Goal: Find specific page/section: Find specific page/section

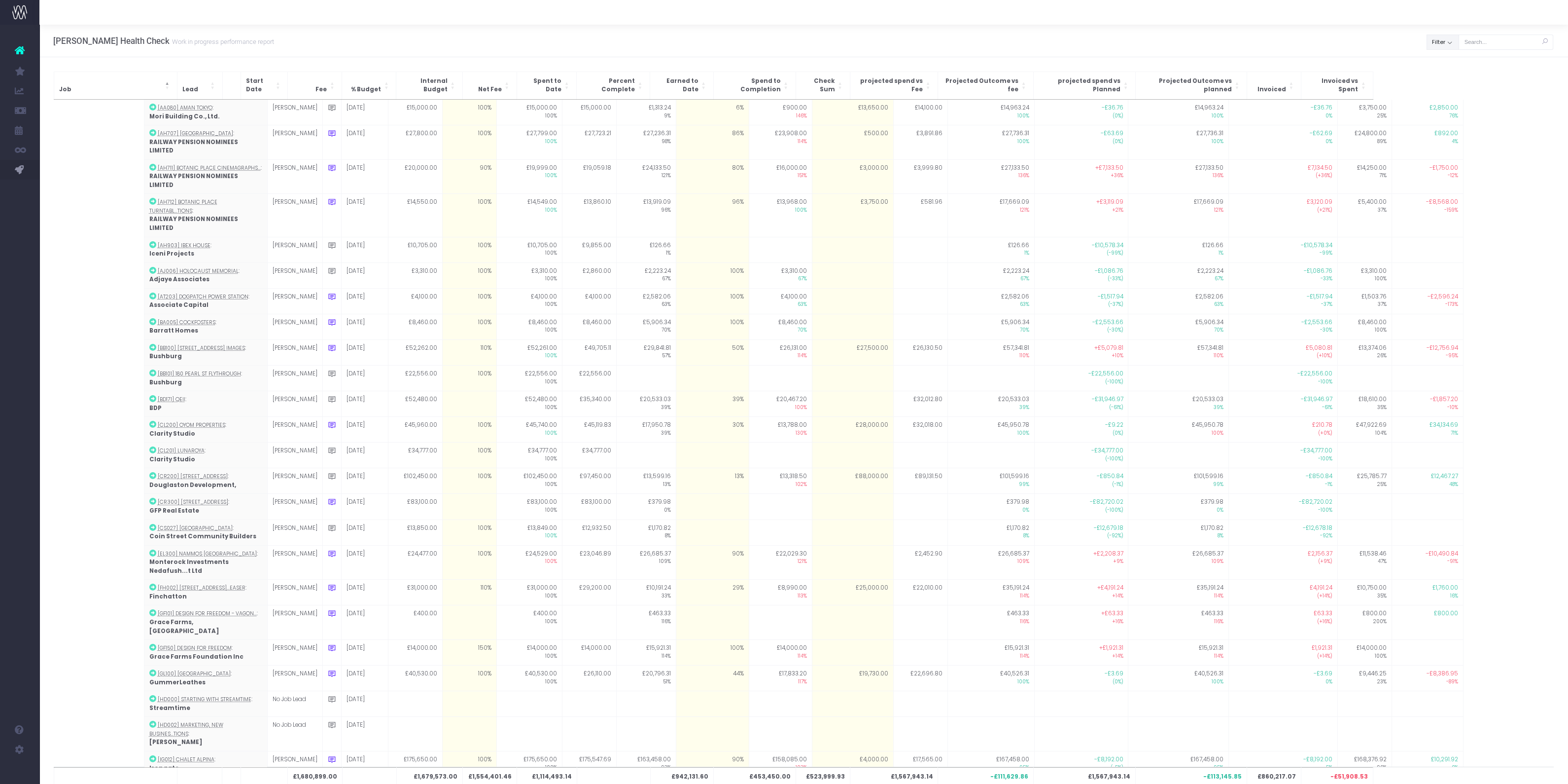
click at [1455, 40] on button "Filter" at bounding box center [1443, 42] width 32 height 15
click at [1449, 65] on label "All" at bounding box center [1447, 64] width 22 height 10
click at [1451, 65] on input "All" at bounding box center [1455, 62] width 6 height 6
checkbox input "false"
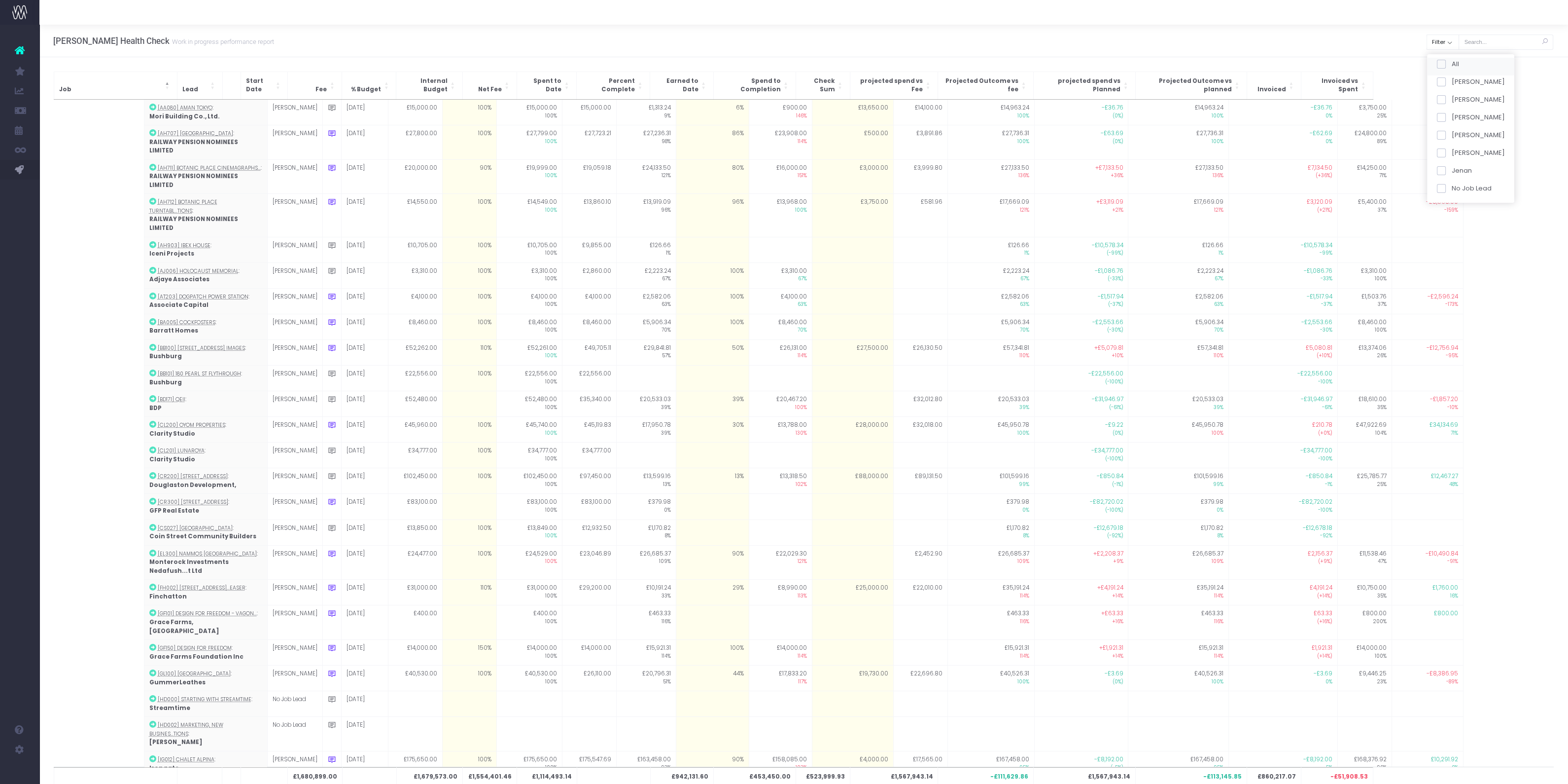
checkbox input "false"
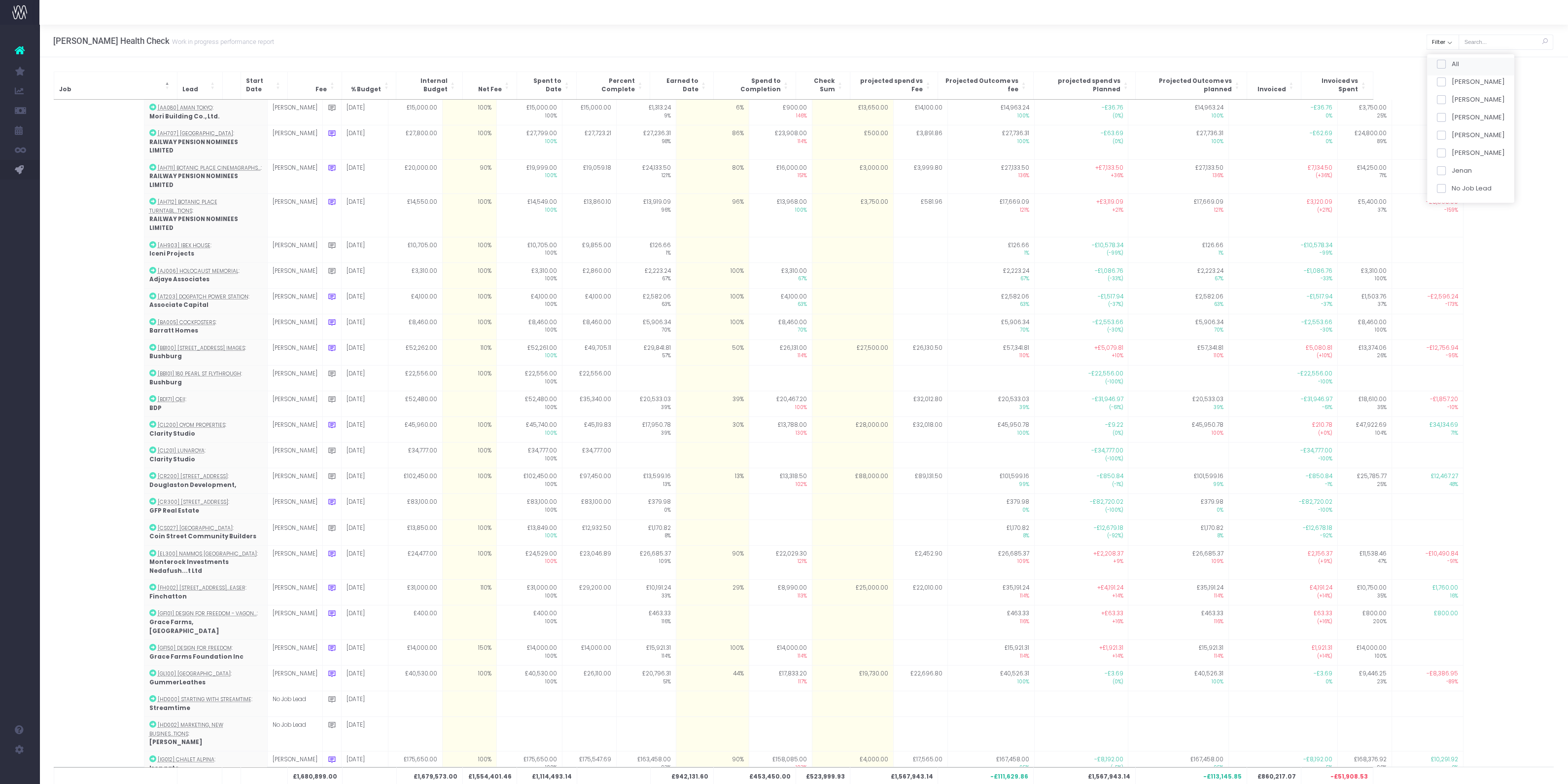
checkbox input "false"
click at [1442, 80] on span at bounding box center [1440, 82] width 9 height 9
click at [1451, 80] on input "[PERSON_NAME]" at bounding box center [1455, 80] width 6 height 6
checkbox input "true"
click at [1447, 211] on button "Apply" at bounding box center [1449, 207] width 30 height 16
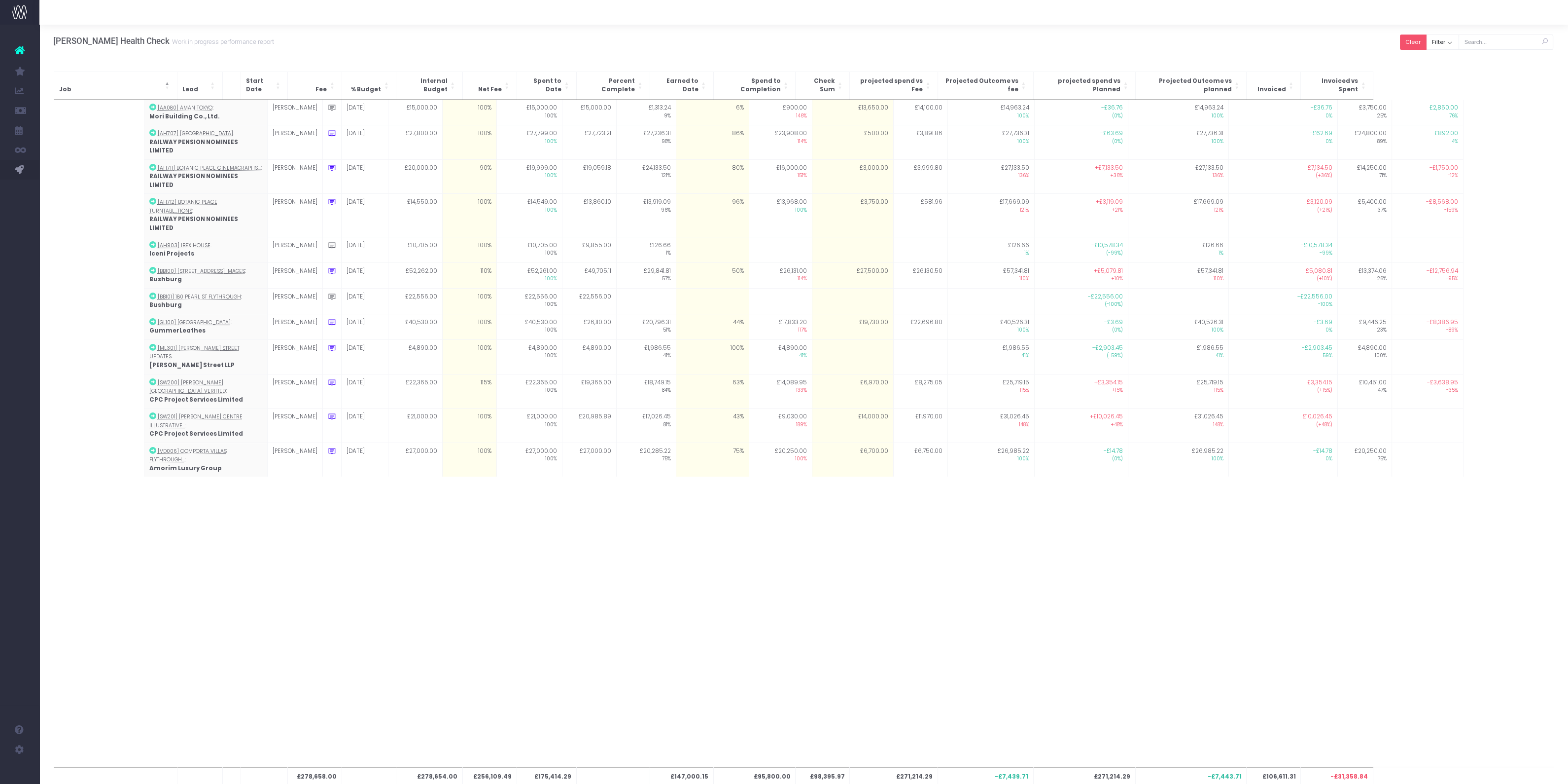
click at [1418, 42] on button "Clear" at bounding box center [1413, 42] width 27 height 15
checkbox input "true"
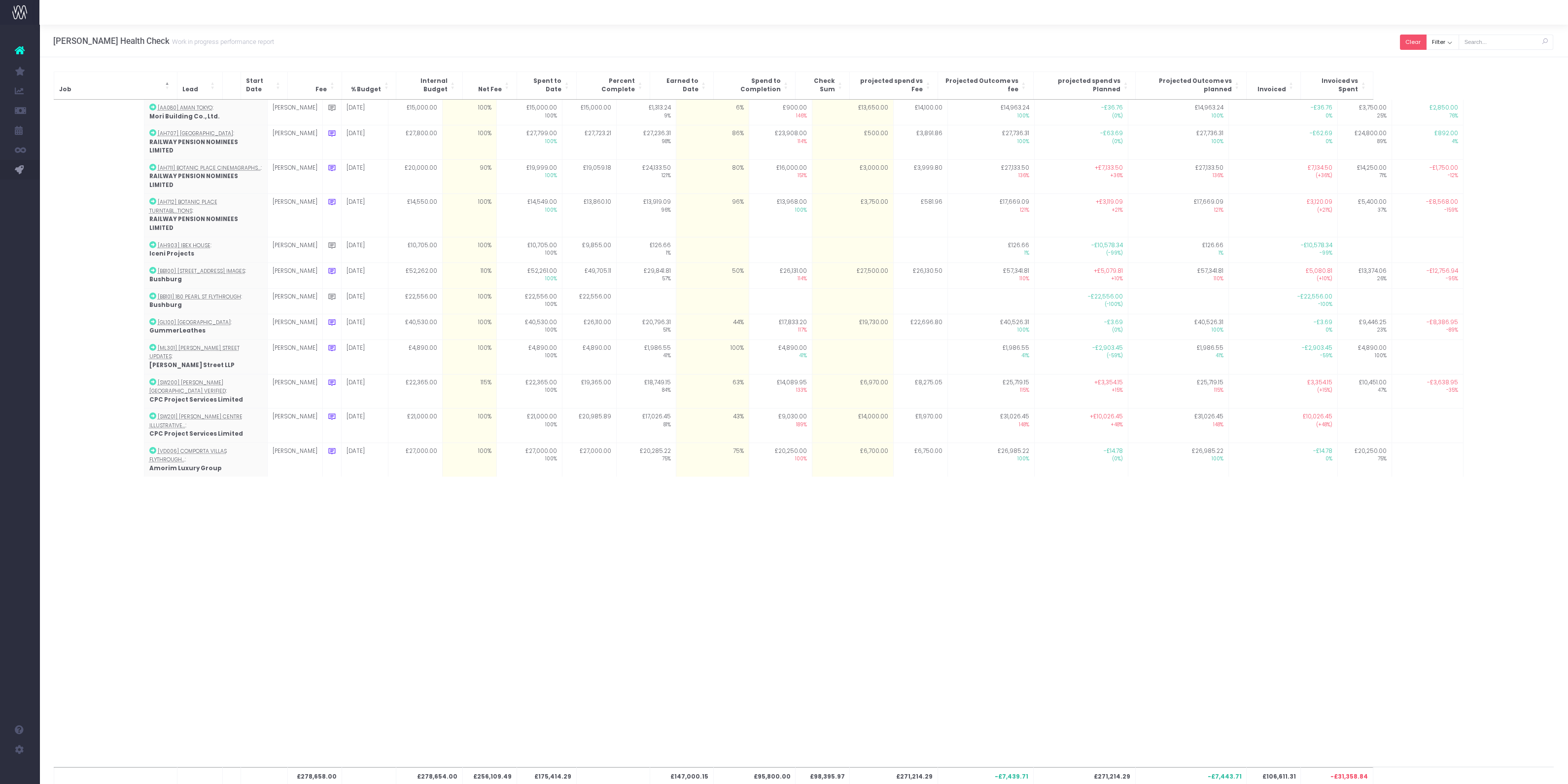
checkbox input "true"
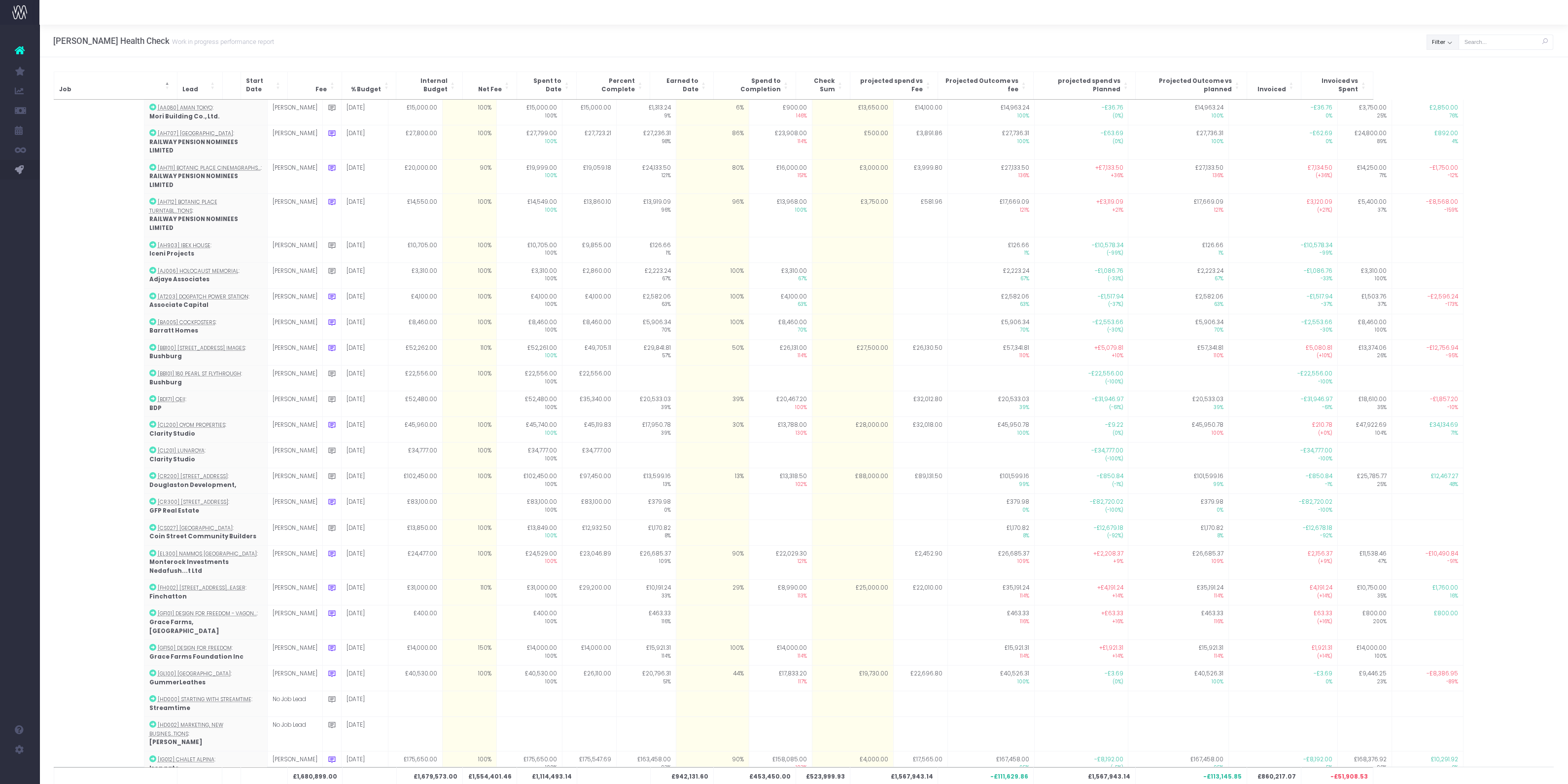
click at [1438, 42] on button "Filter" at bounding box center [1443, 42] width 32 height 15
click at [1439, 53] on div "[PERSON_NAME] Health Check Work in progress performance report Clear Filter All…" at bounding box center [804, 40] width 1528 height 32
click at [1438, 63] on div "Job Lead Start Date Fee % Budget Internal Budget Net Fee Spent to Date Percent …" at bounding box center [804, 437] width 1528 height 761
click at [1436, 51] on div "Clear Filter All [PERSON_NAME] [PERSON_NAME] [PERSON_NAME] No Job Lead Apply" at bounding box center [1443, 44] width 32 height 18
click at [1438, 45] on button "Filter" at bounding box center [1443, 42] width 32 height 15
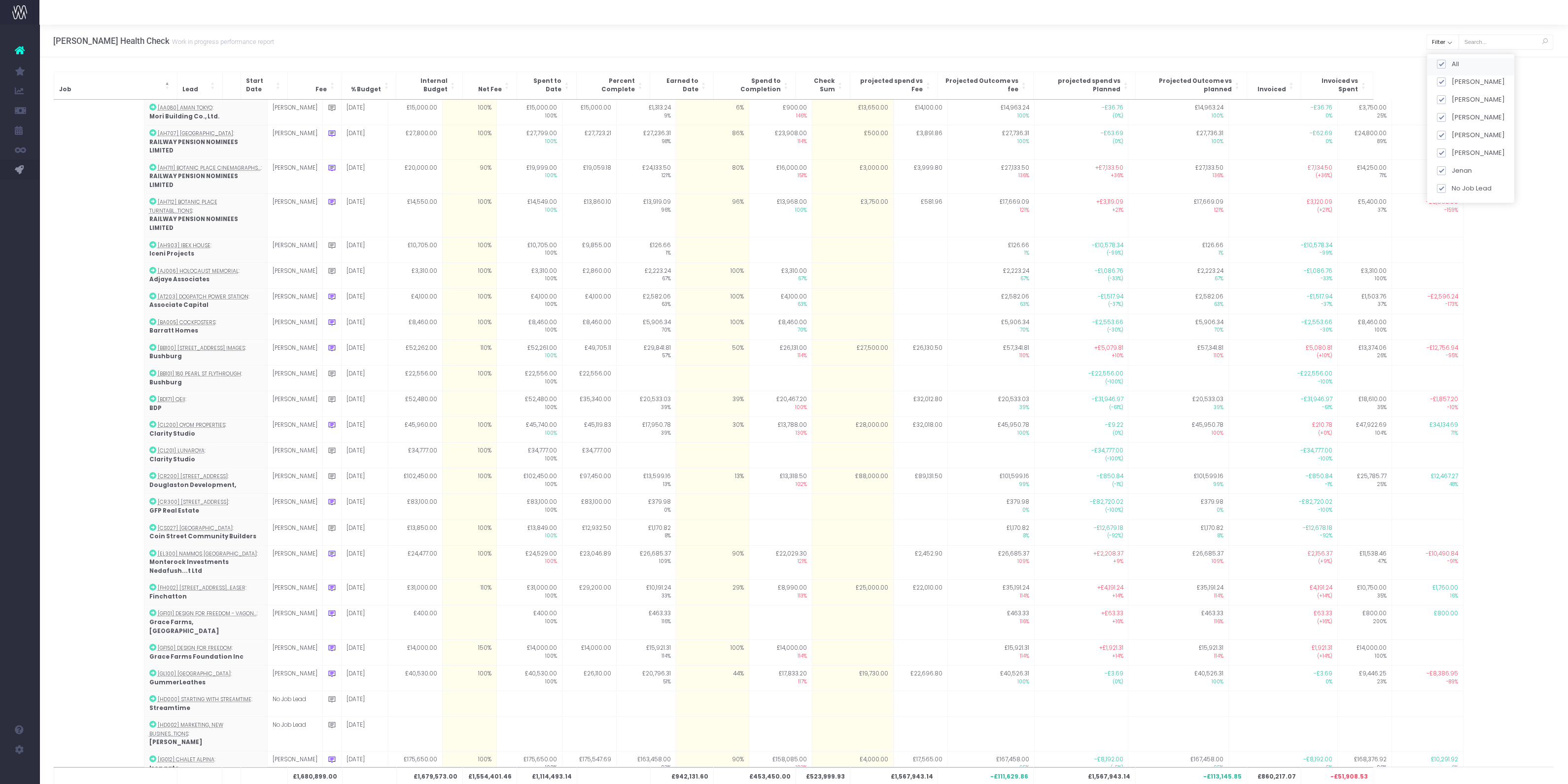
click at [1439, 58] on div "All" at bounding box center [1471, 66] width 87 height 18
click at [1439, 64] on span at bounding box center [1440, 64] width 9 height 9
click at [1451, 64] on input "All" at bounding box center [1455, 62] width 6 height 6
checkbox input "false"
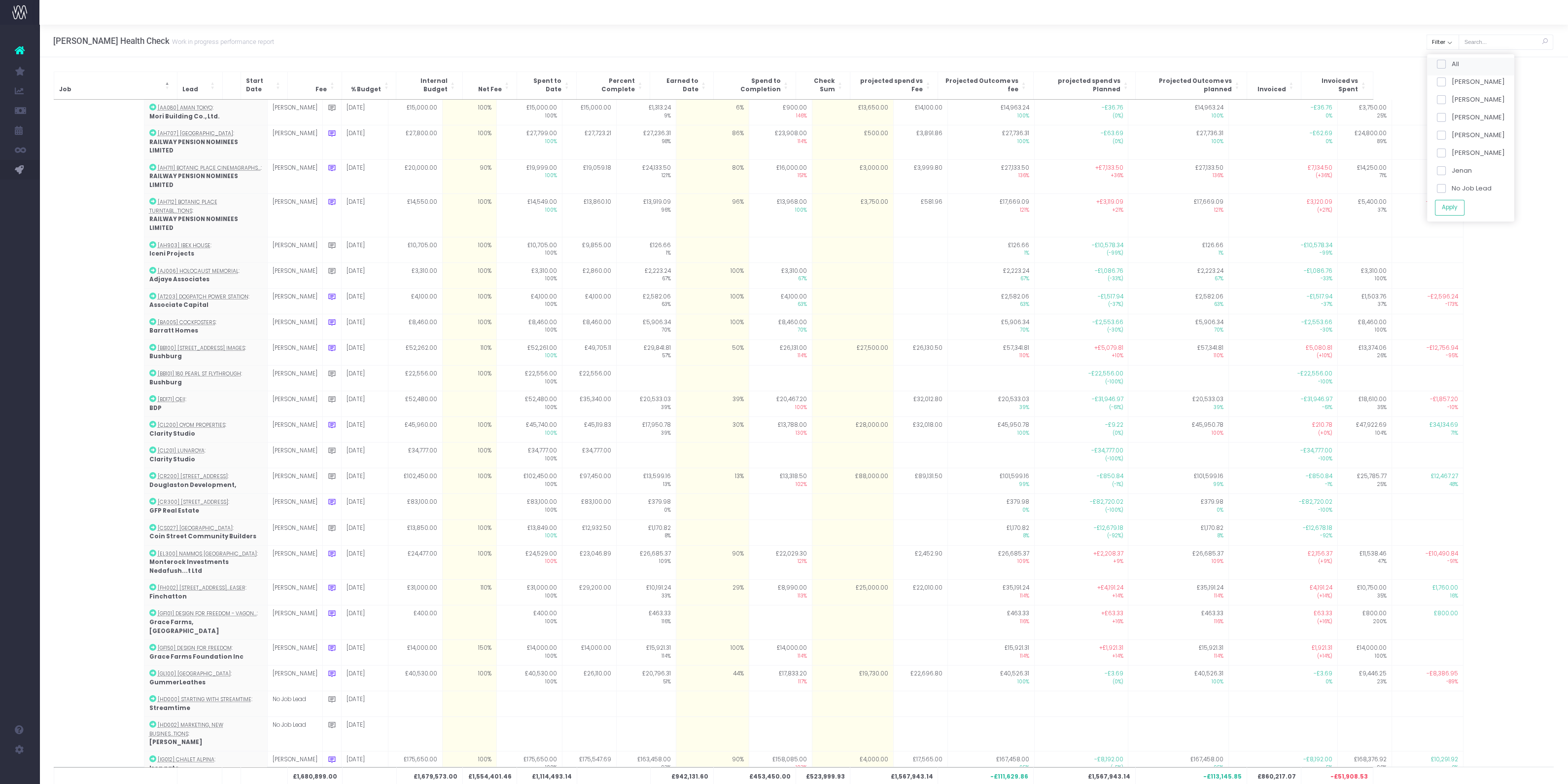
checkbox input "false"
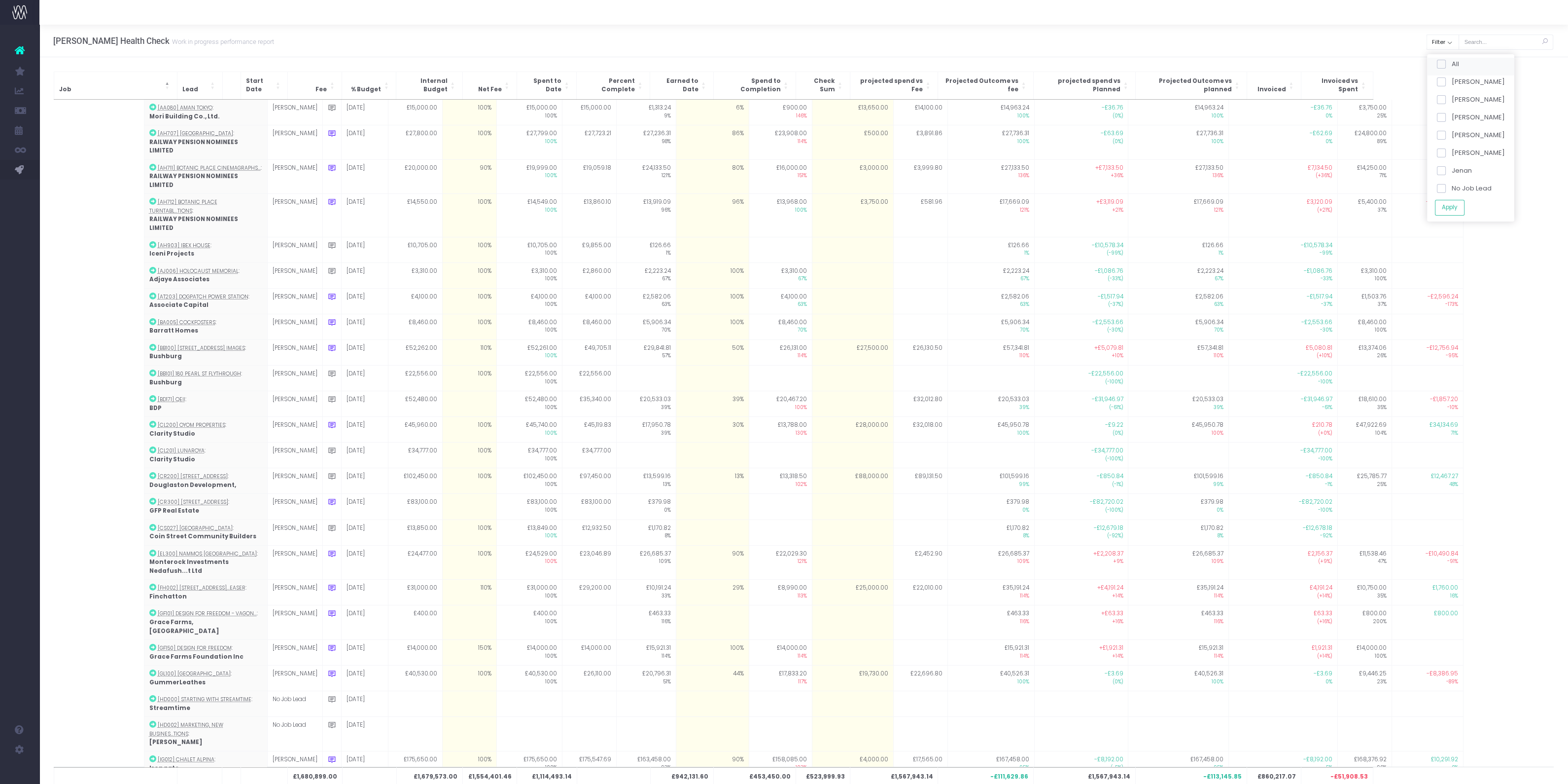
checkbox input "false"
click at [1445, 135] on span at bounding box center [1440, 134] width 9 height 9
click at [1451, 135] on input "[PERSON_NAME]" at bounding box center [1455, 134] width 6 height 6
checkbox input "true"
click at [1449, 203] on button "Apply" at bounding box center [1449, 207] width 30 height 16
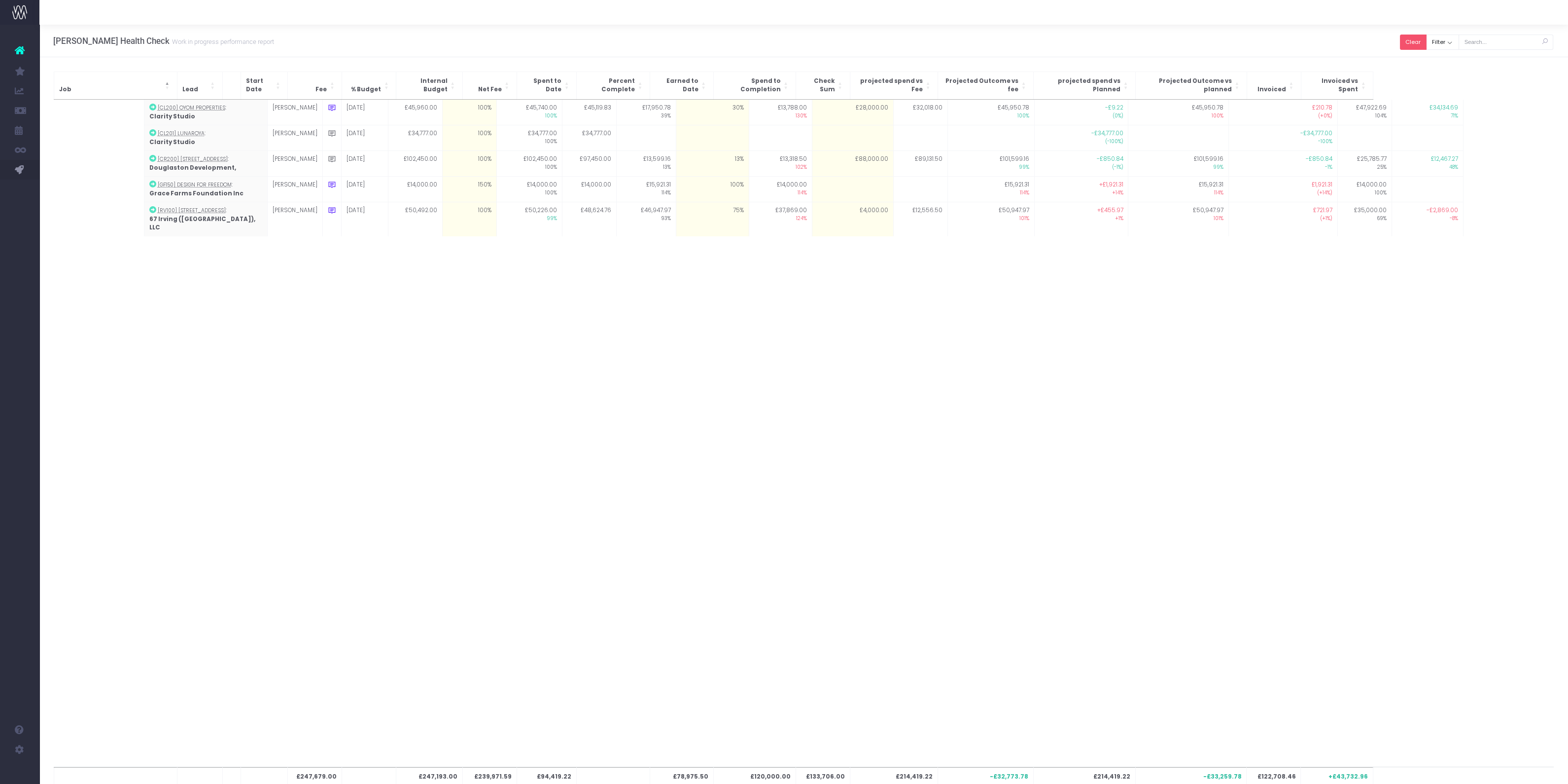
click at [1426, 42] on button "Clear" at bounding box center [1413, 42] width 27 height 15
checkbox input "true"
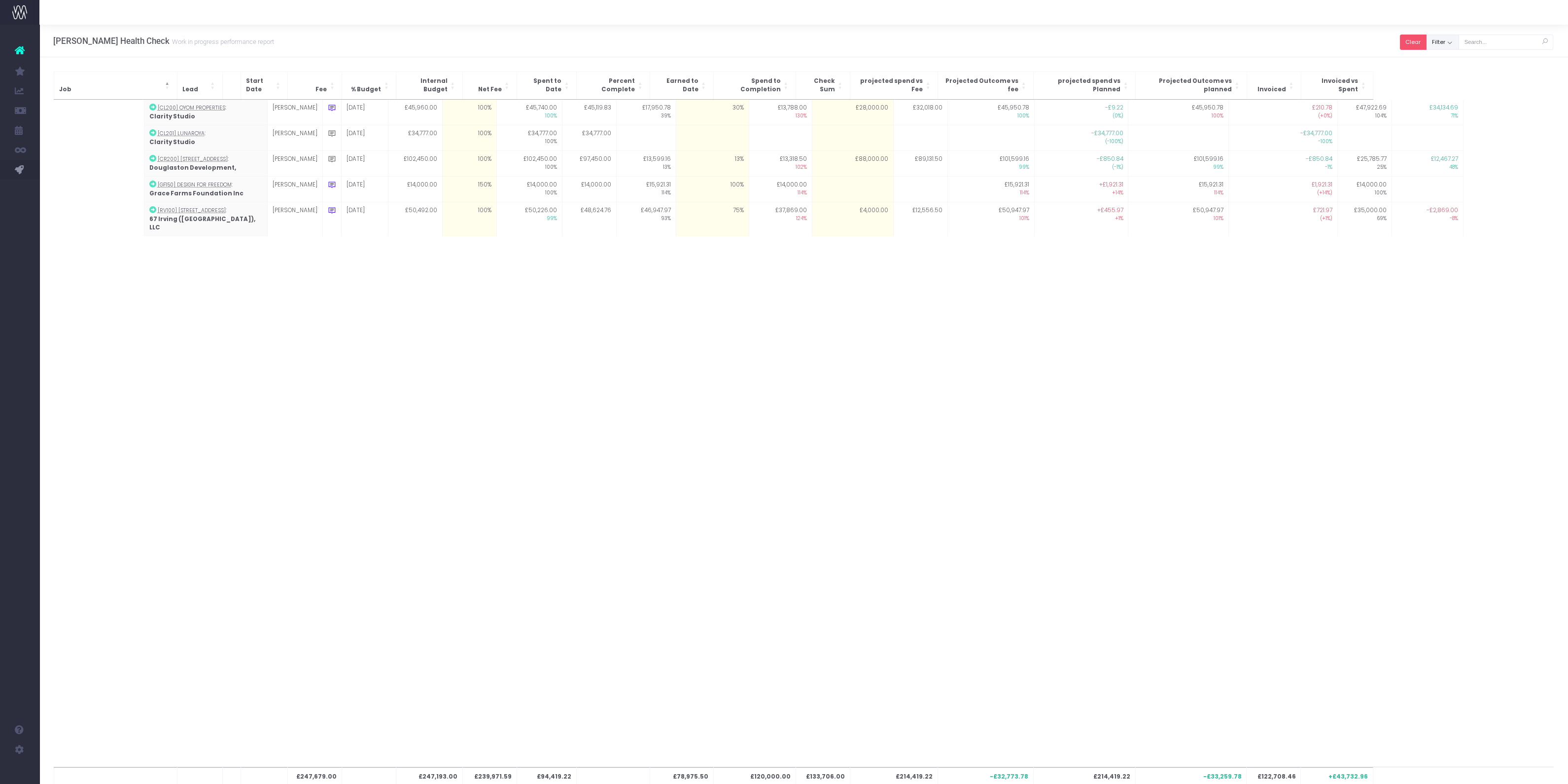
checkbox input "true"
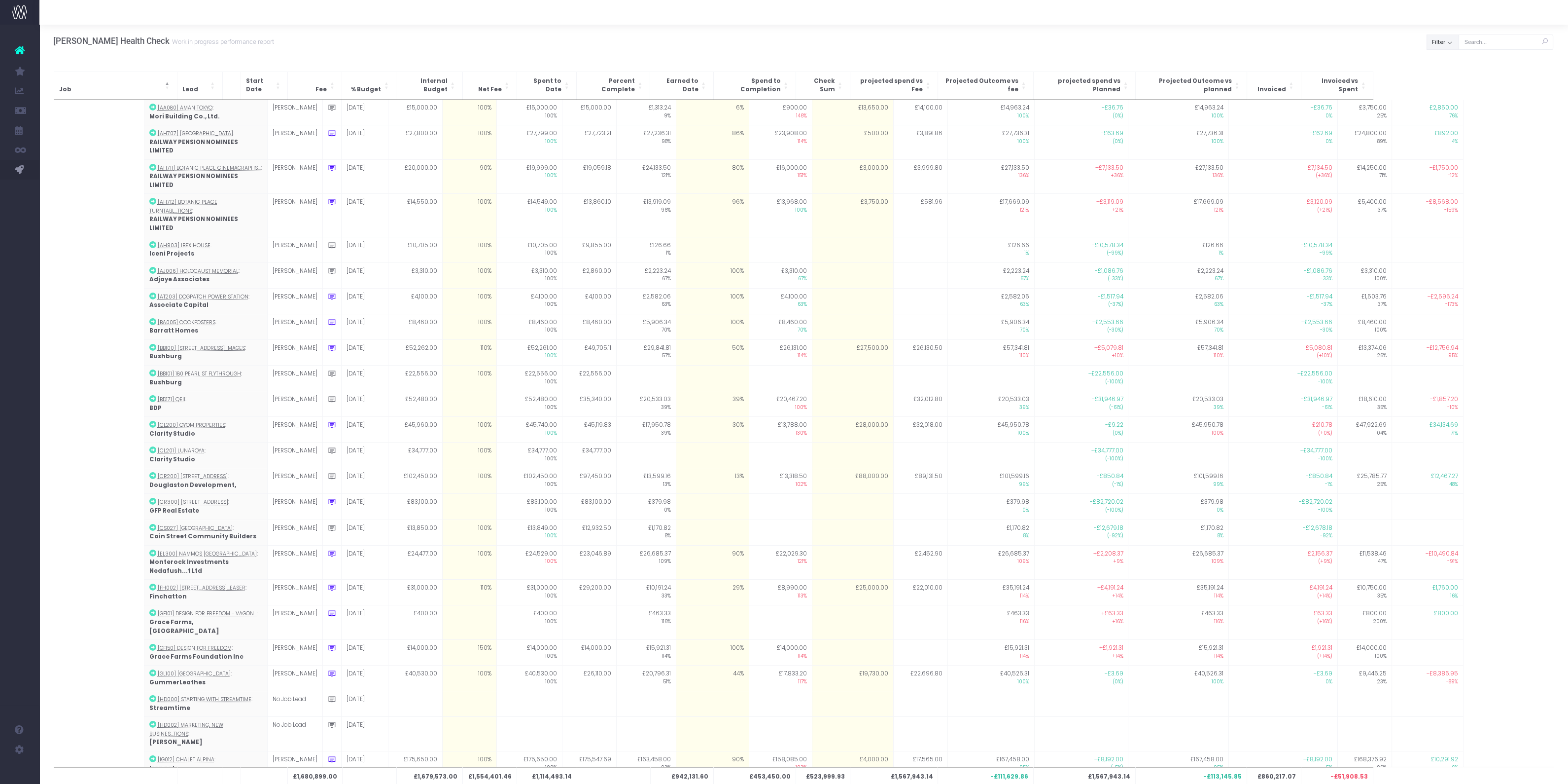
click at [1437, 42] on button "Filter" at bounding box center [1443, 42] width 32 height 15
click at [1442, 60] on span at bounding box center [1440, 64] width 9 height 9
click at [1451, 60] on input "All" at bounding box center [1455, 62] width 6 height 6
checkbox input "false"
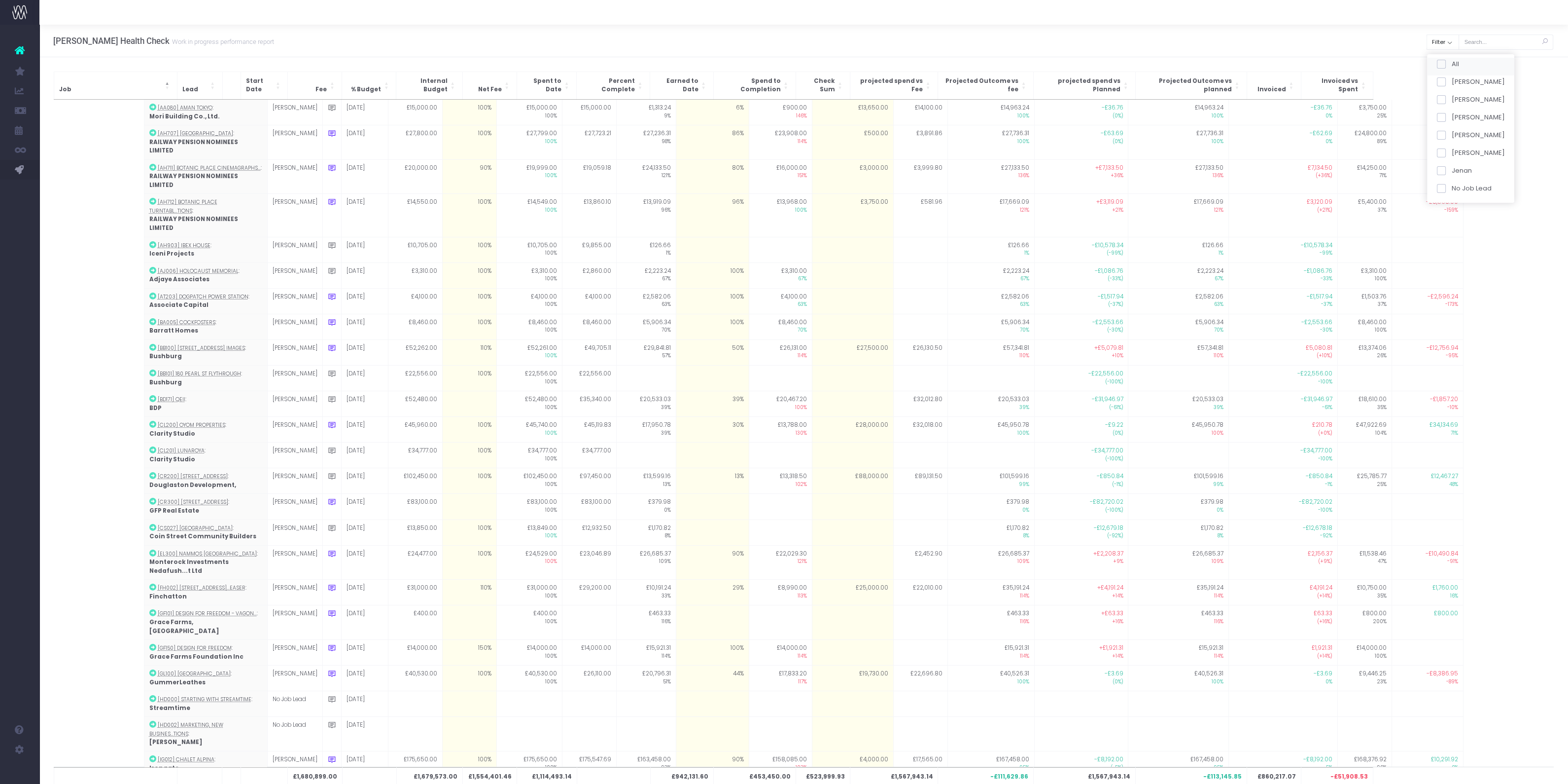
checkbox input "false"
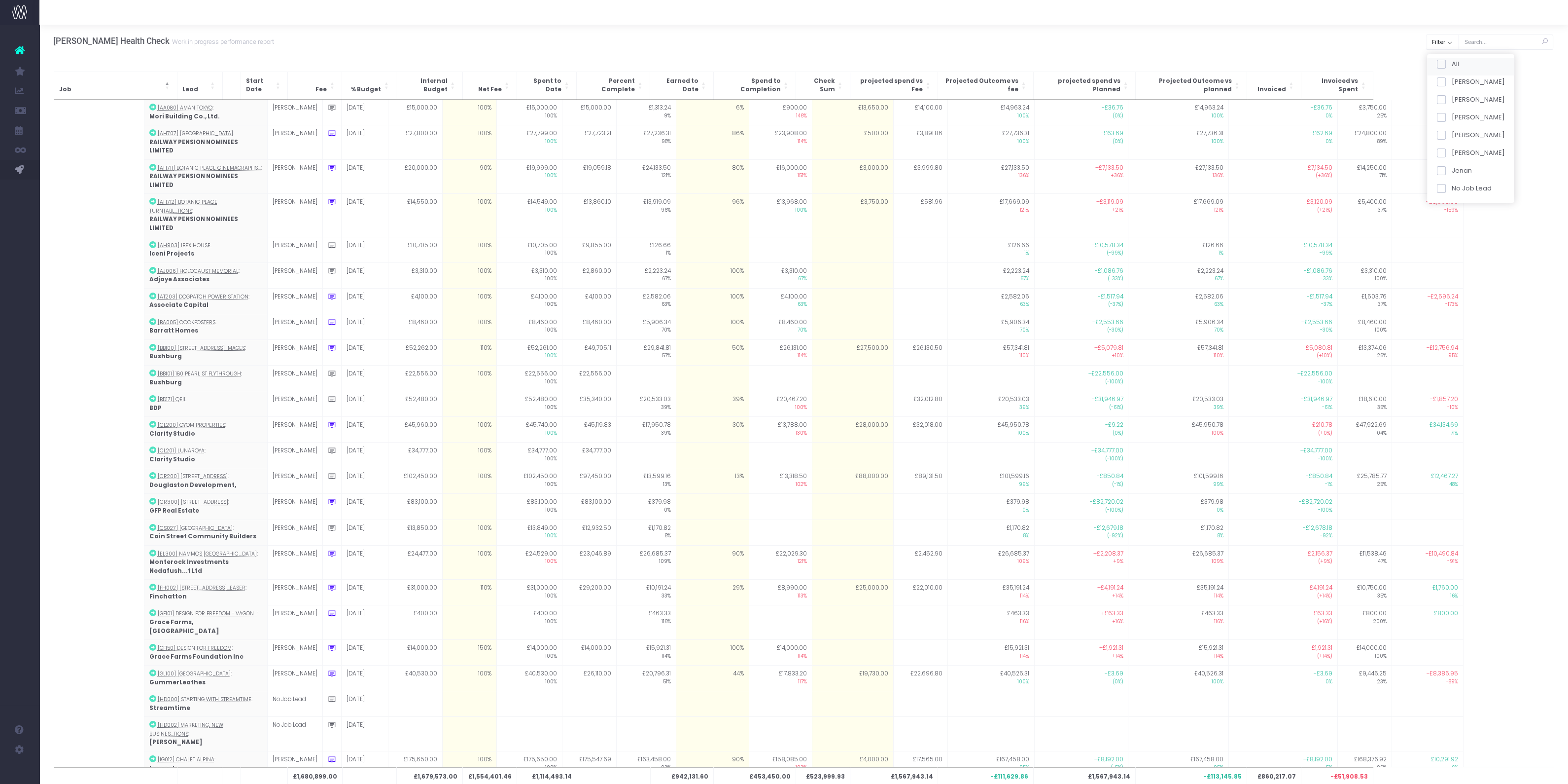
checkbox input "false"
click at [1449, 102] on label "[PERSON_NAME]" at bounding box center [1470, 100] width 68 height 10
click at [1451, 101] on input "[PERSON_NAME]" at bounding box center [1455, 98] width 6 height 6
checkbox input "true"
click at [1447, 206] on button "Apply" at bounding box center [1449, 207] width 30 height 16
